Goal: Find specific page/section: Locate a particular part of the current website

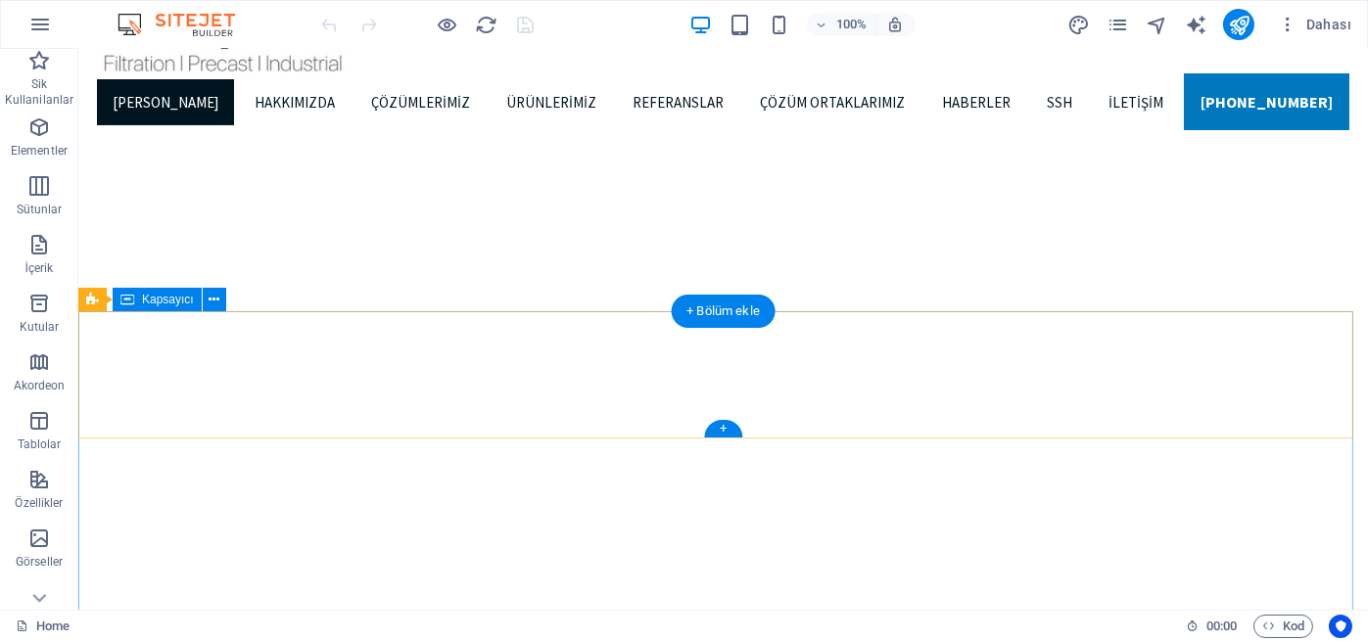
scroll to position [101, 0]
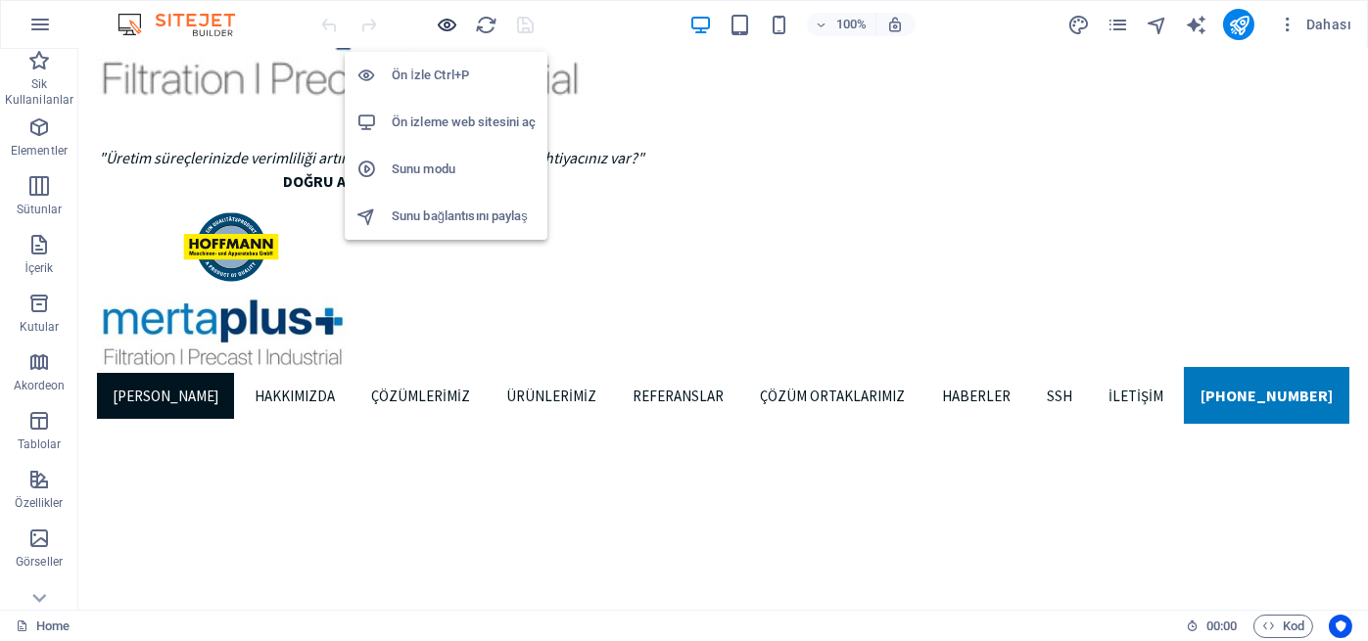
click at [441, 19] on icon "button" at bounding box center [448, 25] width 23 height 23
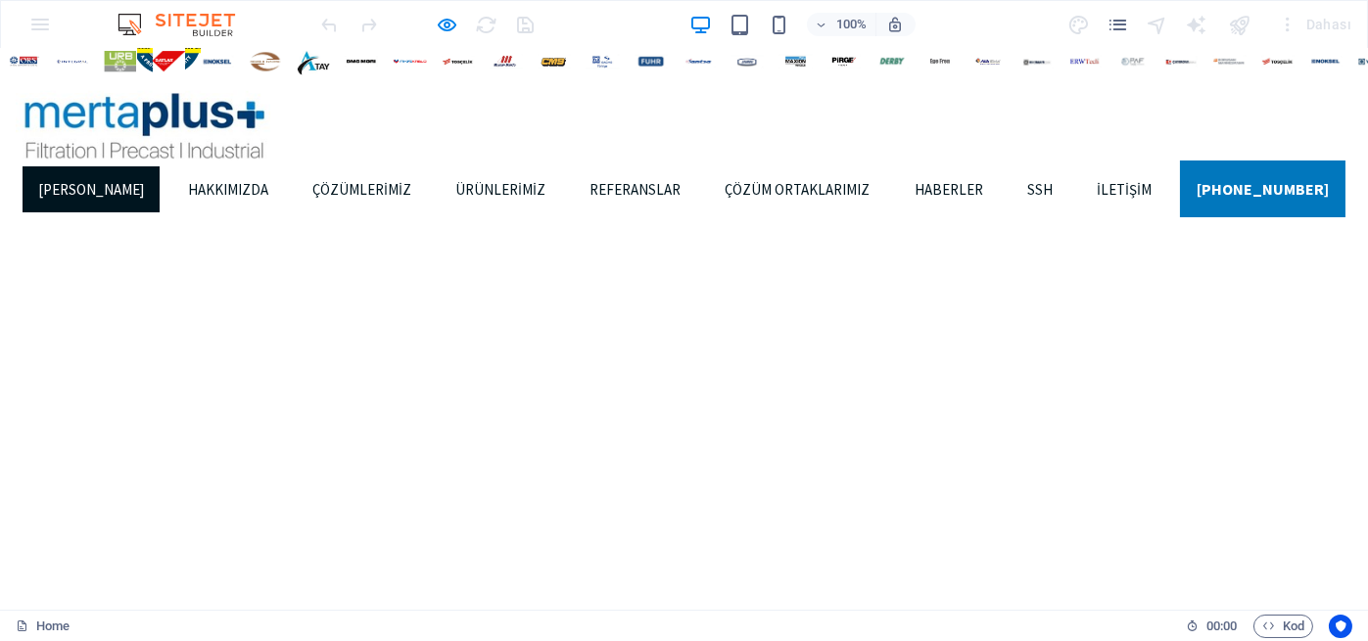
scroll to position [0, 0]
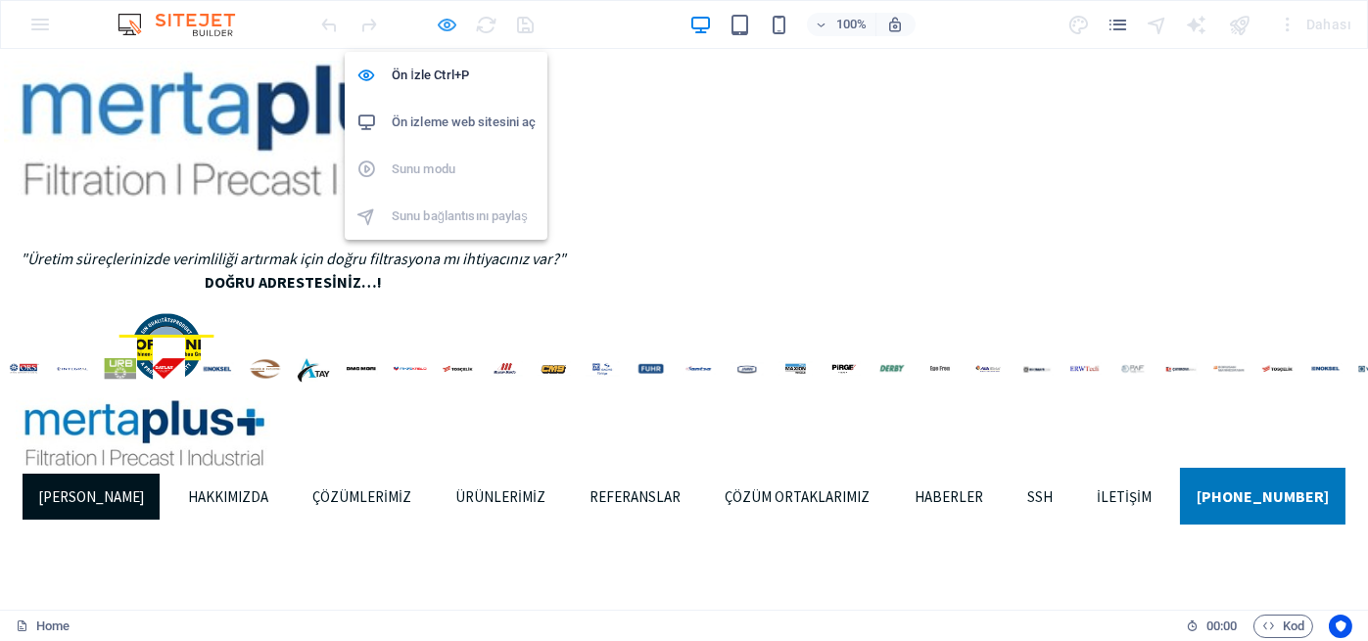
click at [447, 16] on icon "button" at bounding box center [448, 25] width 23 height 23
